Goal: Find specific page/section: Find specific page/section

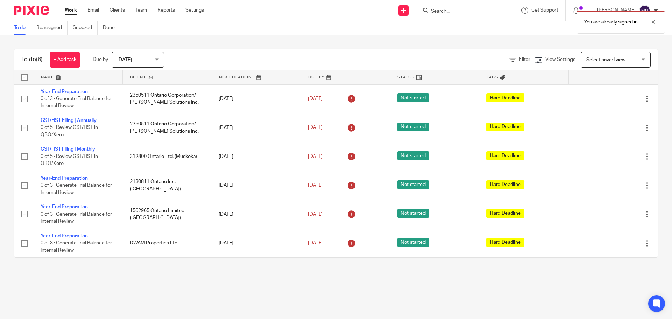
click at [456, 14] on div "You are already signed in." at bounding box center [500, 20] width 329 height 27
click at [653, 21] on div at bounding box center [647, 22] width 19 height 8
click at [462, 12] on input "Search" at bounding box center [461, 11] width 63 height 6
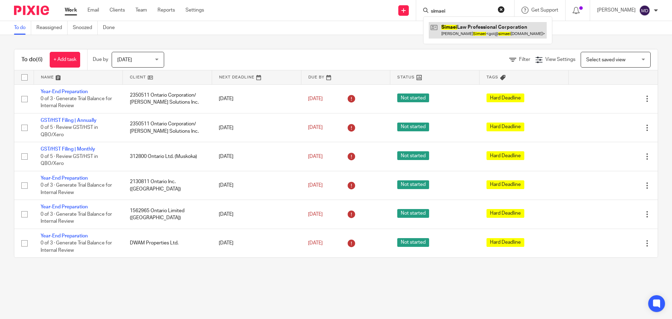
type input "simaei"
click at [481, 37] on link at bounding box center [488, 30] width 118 height 16
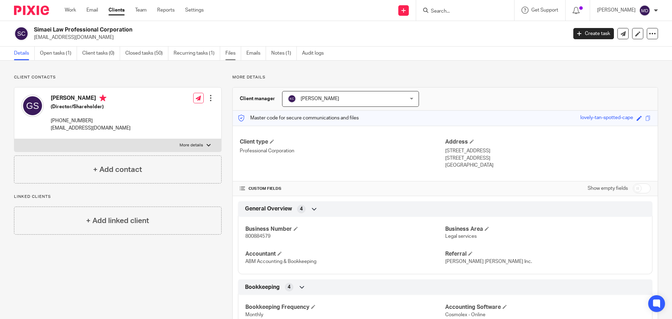
click at [235, 53] on link "Files" at bounding box center [233, 54] width 16 height 14
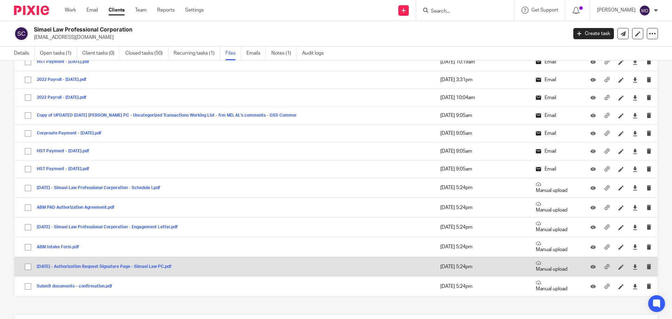
scroll to position [3568, 0]
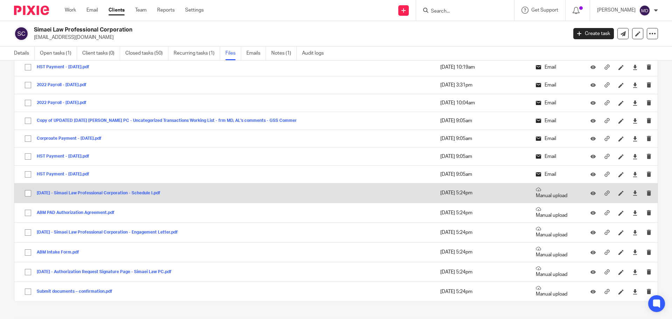
click at [141, 193] on button "04.20.2022 - Simaei Law Professional Corporation - Schedule I.pdf" at bounding box center [101, 193] width 129 height 5
